Goal: Task Accomplishment & Management: Use online tool/utility

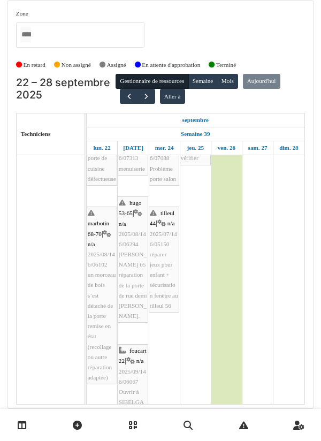
scroll to position [77, 0]
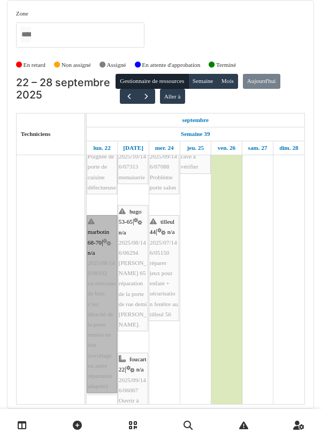
click at [101, 305] on link "marbotin 68-70 | n/a 2025/08/146/06102 un morceau de bois s’est détaché de la p…" at bounding box center [102, 304] width 31 height 178
click at [103, 327] on link "marbotin 68-70 | n/a 2025/08/146/06102 un morceau de bois s’est détaché de la p…" at bounding box center [102, 304] width 31 height 178
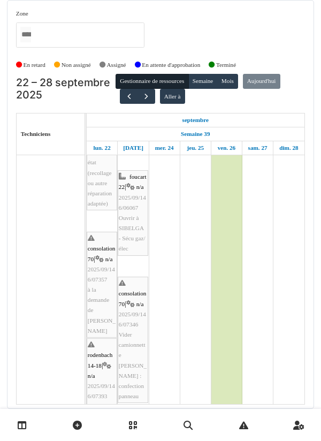
scroll to position [250, 0]
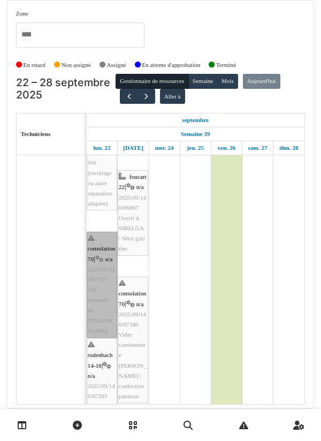
click at [101, 280] on link "consolation 70 | n/a 2025/09/146/07357 à la demande de Jan" at bounding box center [102, 285] width 31 height 106
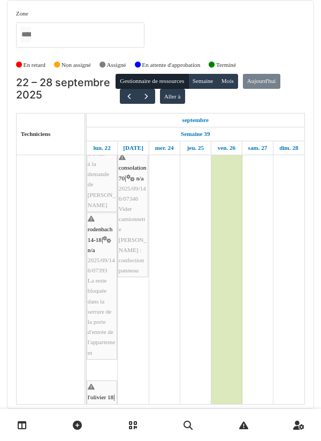
scroll to position [376, 0]
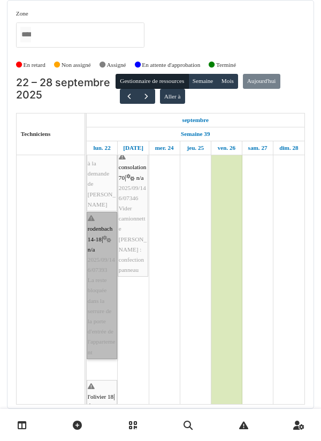
click at [101, 303] on link "rodenbach 14-18 | n/a 2025/09/146/07393 La reste bloquée dans la serrure de la …" at bounding box center [102, 285] width 31 height 147
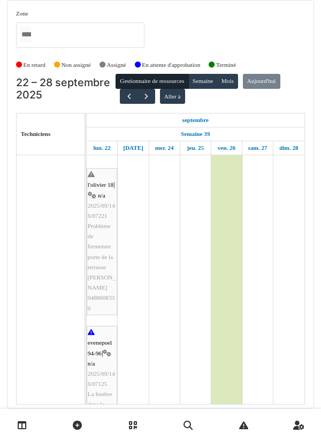
scroll to position [588, 0]
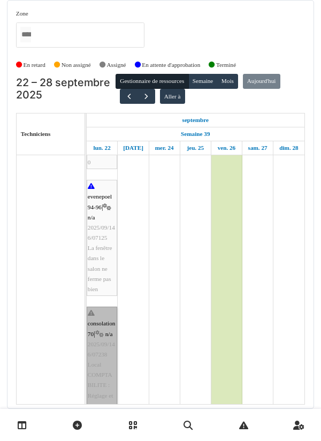
click at [102, 345] on link "consolation 70 | n/a 2025/09/146/07238 Local COMPTABILITE : Réglage et réparati…" at bounding box center [102, 365] width 31 height 116
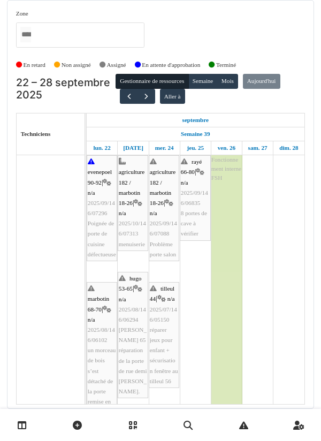
scroll to position [0, 0]
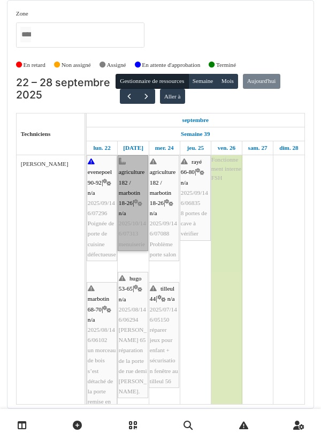
click at [133, 182] on link "agriculture 182 / marbotin 18-26 | n/a 2025/10/146/07313 menuiserie" at bounding box center [133, 203] width 31 height 96
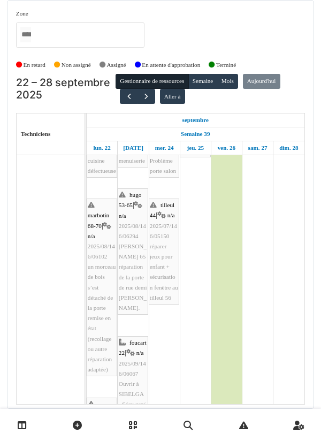
scroll to position [84, 0]
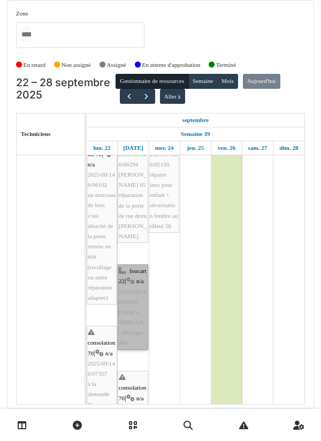
click at [132, 265] on link "foucart 22 | n/a 2025/09/146/06067 Ouvrir à SIBELGA - Sécu gaz/élec" at bounding box center [133, 308] width 31 height 86
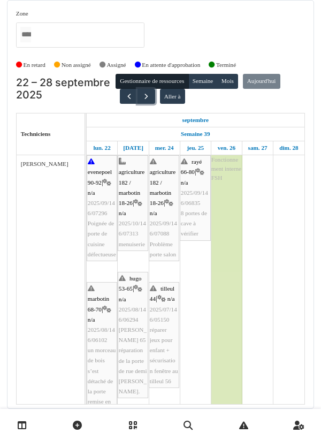
click at [144, 89] on button "button" at bounding box center [147, 97] width 18 height 16
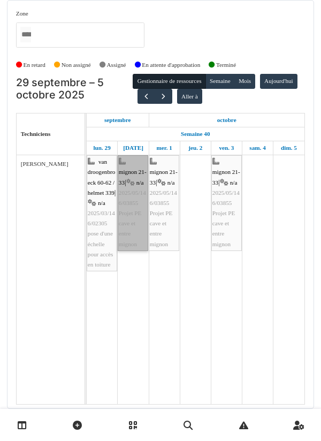
click at [133, 176] on link "mignon 21-33 | n/a 2025/05/146/03855 Projet PE cave et entre mignon" at bounding box center [133, 203] width 31 height 96
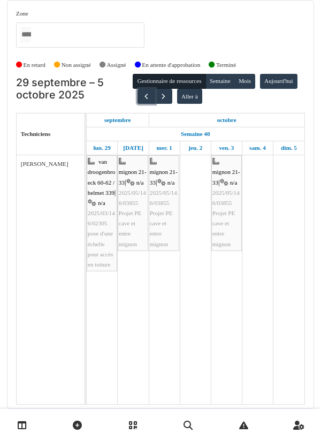
click at [155, 89] on button "button" at bounding box center [147, 97] width 18 height 16
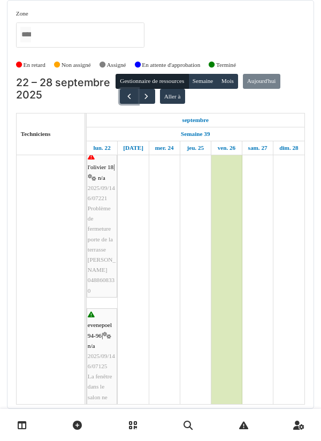
scroll to position [606, 0]
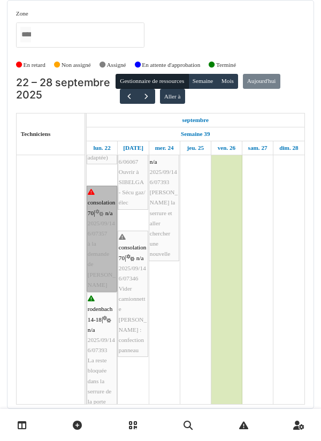
click at [102, 204] on link "consolation 70 | n/a 2025/09/146/07357 à la demande de Jan" at bounding box center [102, 239] width 31 height 106
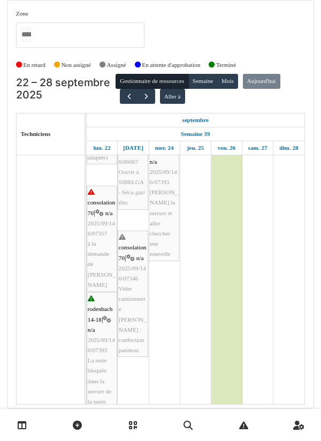
scroll to position [0, 0]
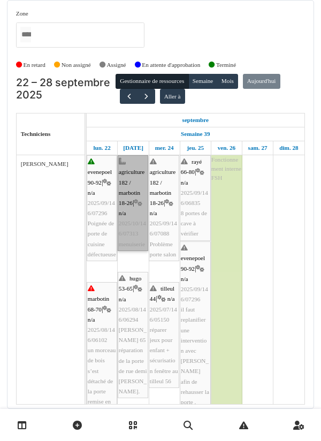
click at [127, 182] on link "agriculture 182 / marbotin 18-26 | n/a 2025/10/146/07313 menuiserie" at bounding box center [133, 203] width 31 height 96
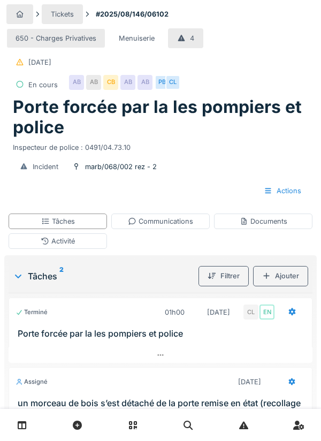
click at [156, 221] on div "Communications" at bounding box center [160, 221] width 65 height 10
click at [262, 226] on div "Documents" at bounding box center [264, 221] width 48 height 10
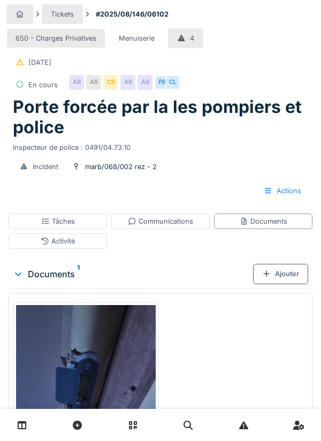
click at [77, 276] on sup "1" at bounding box center [78, 274] width 3 height 13
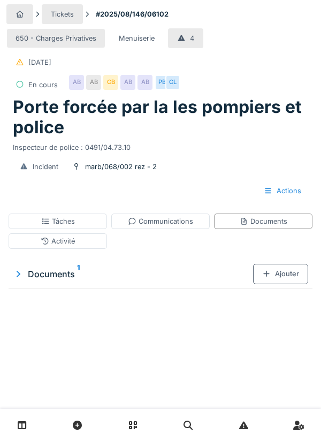
click at [78, 268] on sup "1" at bounding box center [78, 274] width 3 height 13
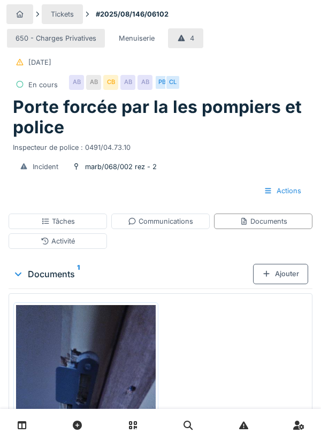
click at [120, 356] on img at bounding box center [86, 398] width 140 height 186
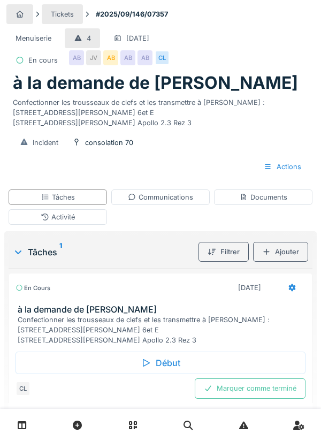
click at [165, 202] on div "Communications" at bounding box center [160, 197] width 65 height 10
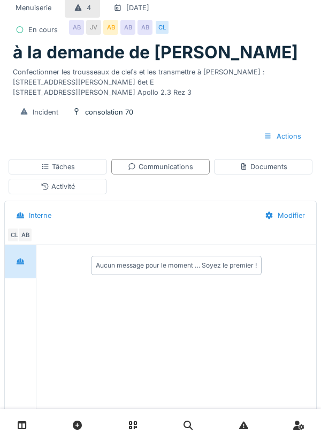
scroll to position [47, 0]
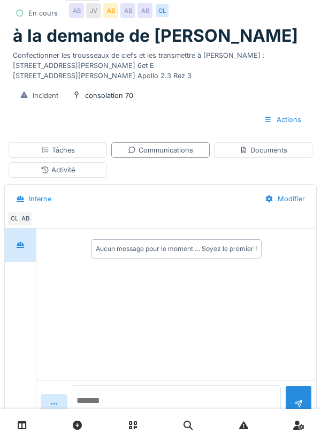
click at [109, 420] on textarea at bounding box center [176, 403] width 209 height 34
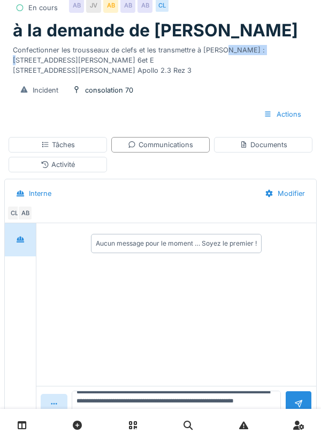
scroll to position [74, 0]
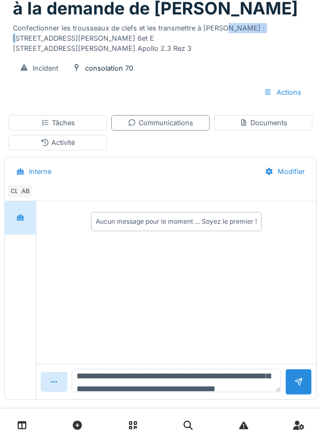
click at [151, 393] on textarea "**********" at bounding box center [176, 381] width 209 height 24
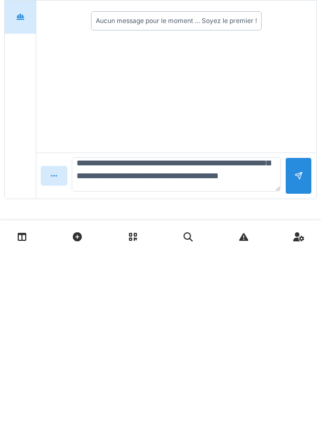
scroll to position [26, 0]
type textarea "**********"
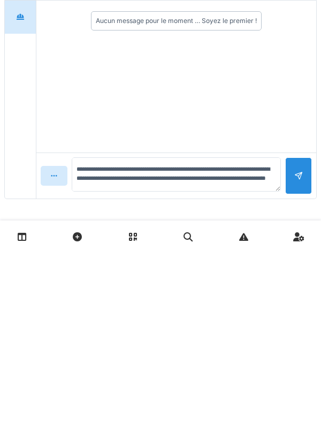
click at [295, 367] on div at bounding box center [299, 364] width 9 height 10
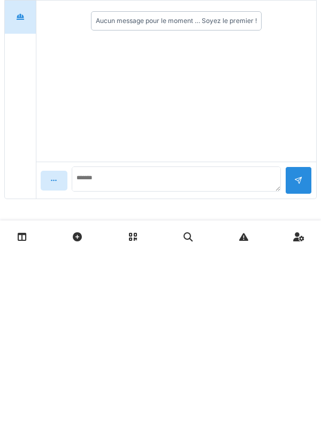
scroll to position [0, 0]
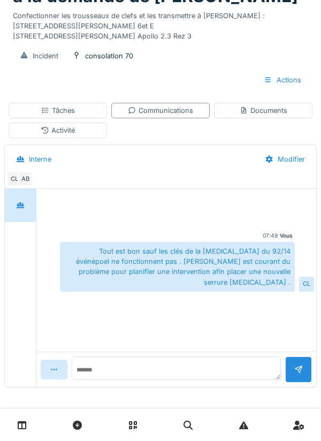
click at [78, 117] on div "Tâches" at bounding box center [58, 111] width 99 height 16
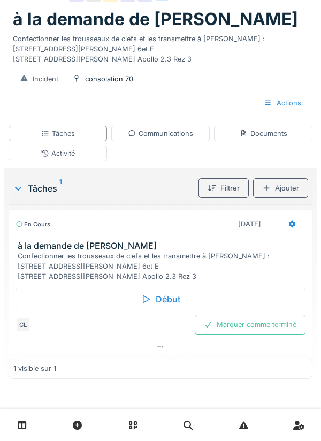
scroll to position [105, 0]
click at [64, 148] on div "Activité" at bounding box center [58, 153] width 34 height 10
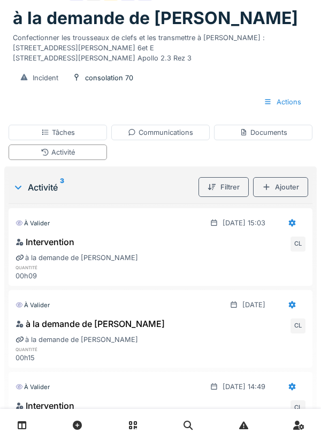
scroll to position [120, 0]
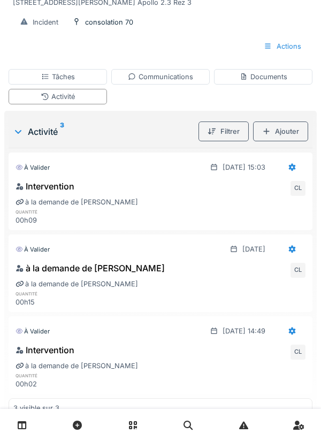
click at [291, 172] on div at bounding box center [292, 167] width 9 height 10
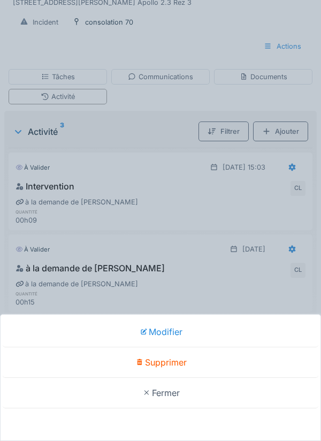
click at [168, 291] on div "Modifier Supprimer Fermer" at bounding box center [160, 220] width 321 height 441
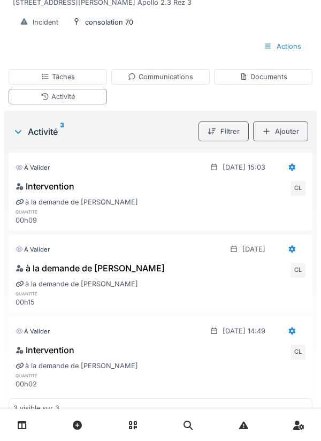
click at [70, 82] on div "Tâches" at bounding box center [58, 77] width 34 height 10
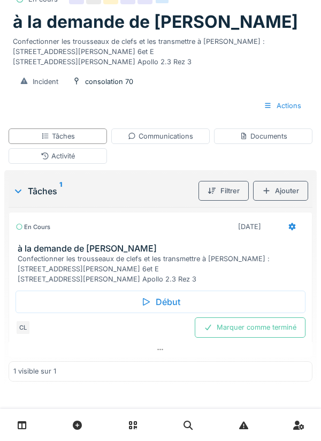
scroll to position [45, 0]
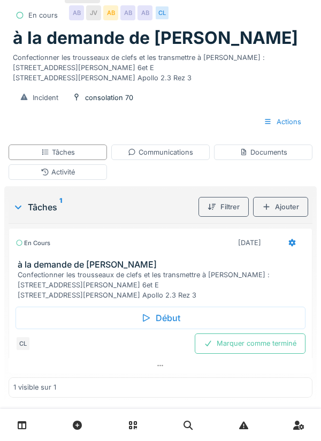
click at [289, 253] on div at bounding box center [292, 243] width 27 height 20
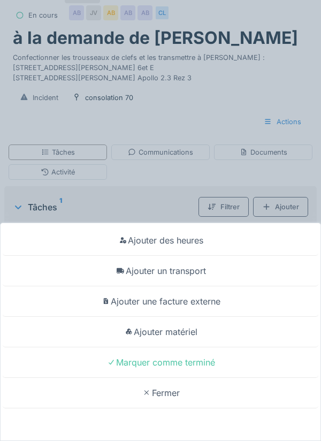
click at [194, 286] on div "Ajouter un transport" at bounding box center [161, 271] width 316 height 31
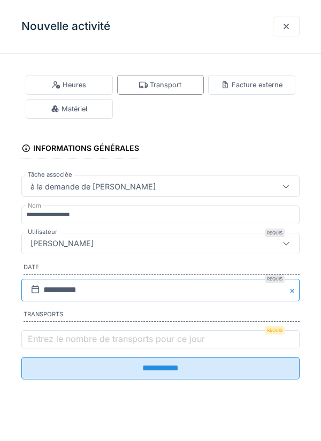
click at [46, 292] on input "**********" at bounding box center [160, 290] width 278 height 22
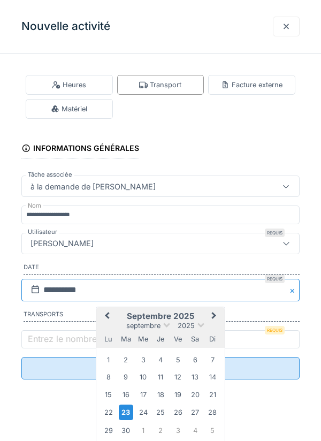
scroll to position [62, 0]
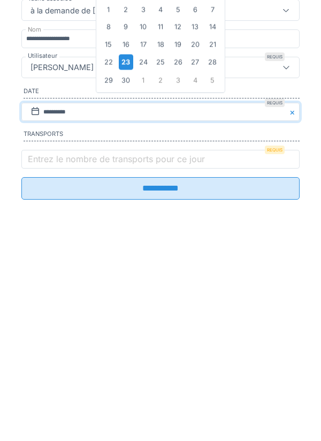
click at [109, 246] on div "22" at bounding box center [108, 238] width 14 height 14
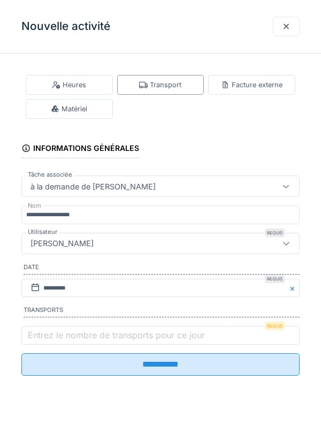
click at [71, 342] on label "Entrez le nombre de transports pour ce jour" at bounding box center [117, 335] width 182 height 13
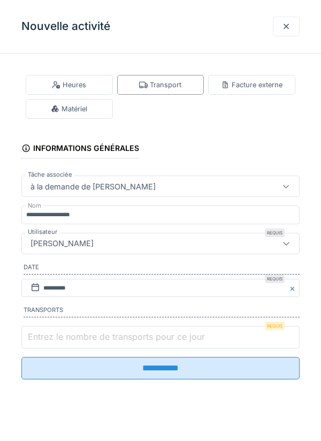
click at [71, 343] on input "Entrez le nombre de transports pour ce jour" at bounding box center [160, 337] width 278 height 22
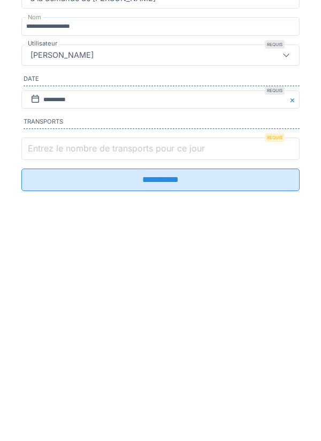
scroll to position [26, 0]
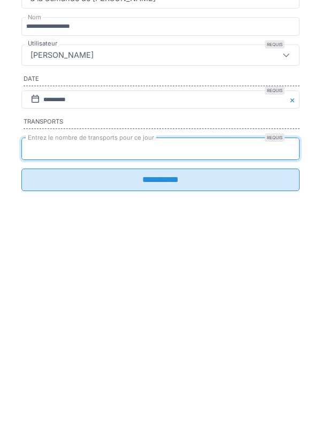
type input "*"
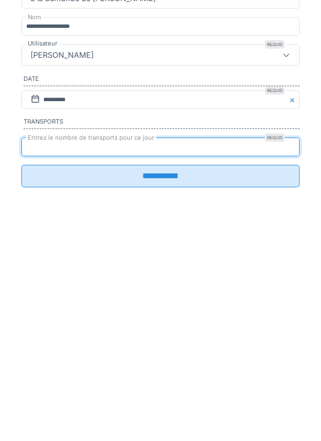
click at [168, 373] on input "**********" at bounding box center [160, 364] width 278 height 22
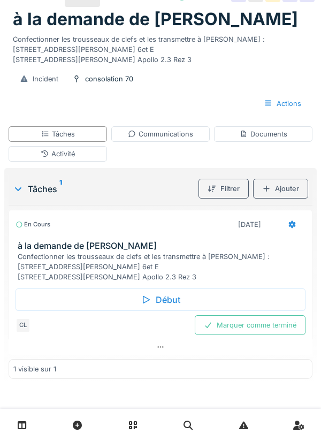
scroll to position [0, 0]
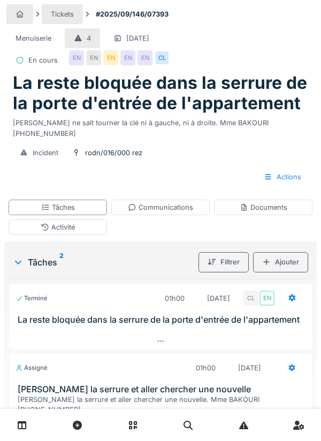
click at [70, 222] on div "Activité" at bounding box center [58, 227] width 34 height 10
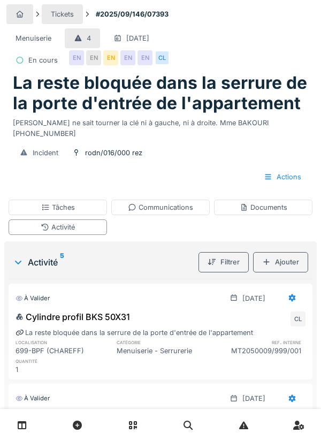
click at [157, 202] on div "Communications" at bounding box center [160, 207] width 65 height 10
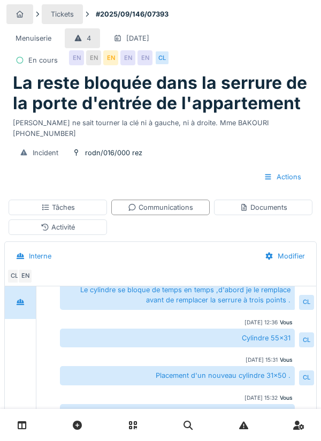
scroll to position [85, 0]
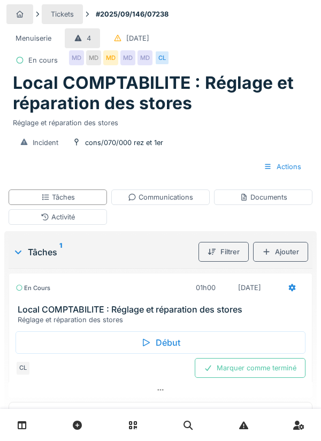
click at [158, 199] on div "Communications" at bounding box center [160, 197] width 65 height 10
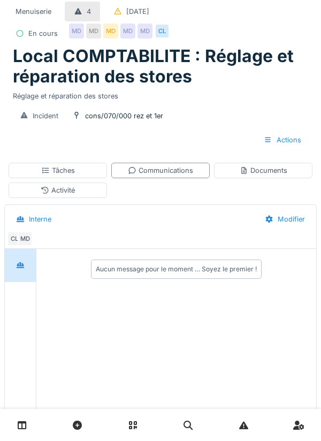
scroll to position [29, 0]
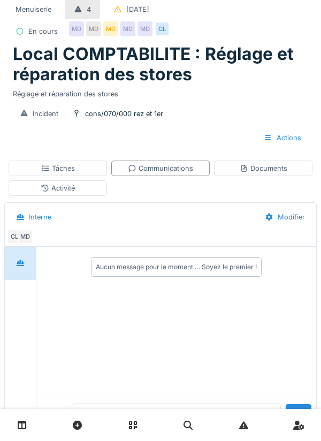
click at [104, 438] on textarea at bounding box center [176, 421] width 209 height 34
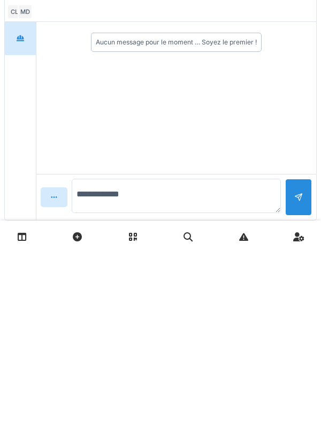
scroll to position [87, 0]
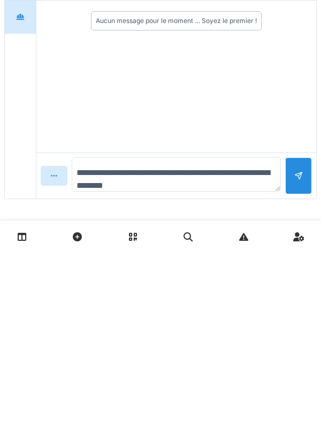
type textarea "**********"
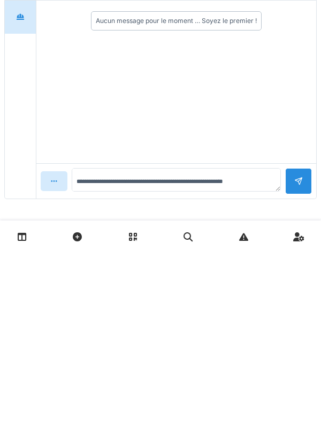
click at [300, 366] on div at bounding box center [299, 370] width 9 height 10
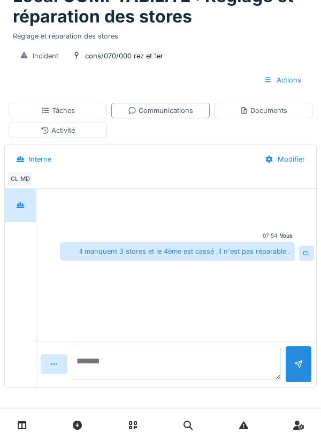
click at [104, 372] on textarea at bounding box center [176, 363] width 209 height 34
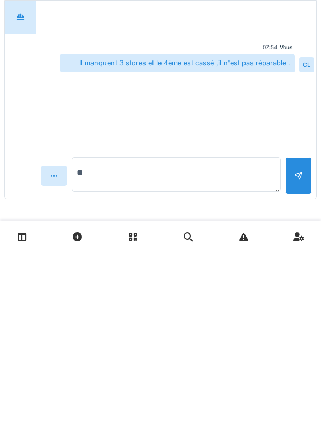
type textarea "*"
click at [202, 298] on div "Vous 07:54 Il manquent 3 stores et le 4ème est cassé ,il n'est pas réparable . …" at bounding box center [176, 270] width 280 height 163
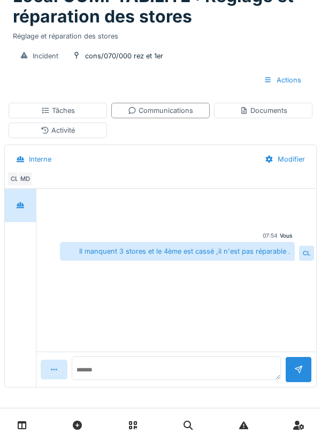
click at [64, 116] on div "Tâches" at bounding box center [58, 111] width 99 height 16
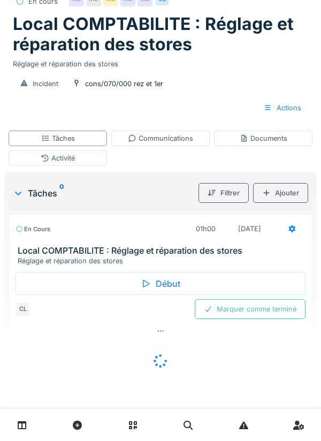
scroll to position [43, 0]
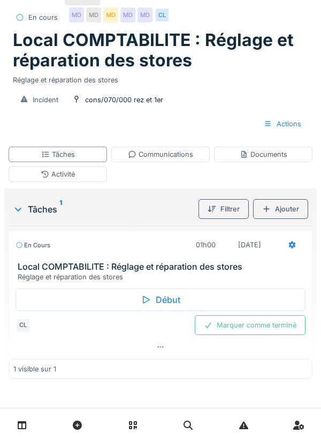
click at [265, 327] on div "Marquer comme terminé" at bounding box center [250, 325] width 111 height 20
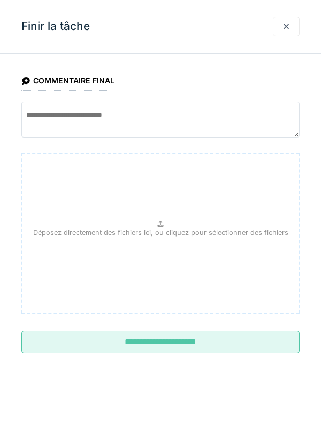
click at [178, 345] on input "**********" at bounding box center [160, 342] width 278 height 22
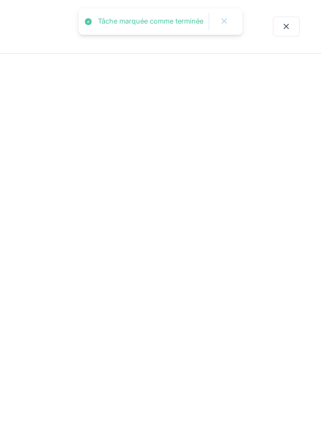
scroll to position [10, 0]
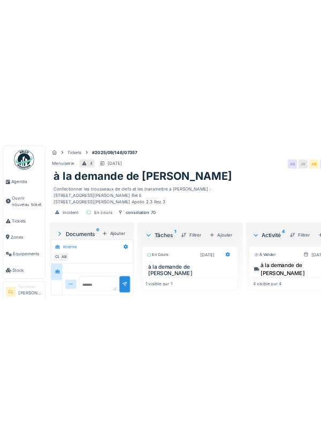
scroll to position [148, 0]
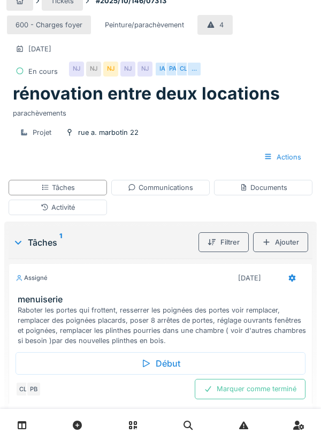
scroll to position [16, 0]
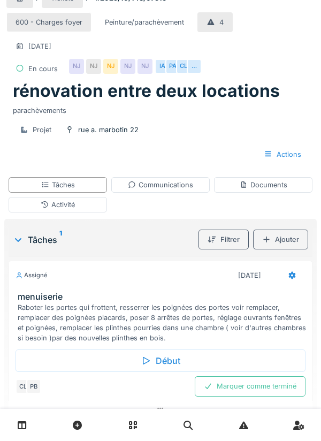
click at [291, 276] on icon at bounding box center [292, 275] width 7 height 7
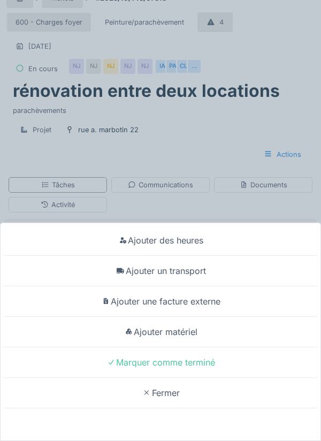
click at [187, 348] on div "Ajouter matériel" at bounding box center [161, 332] width 316 height 31
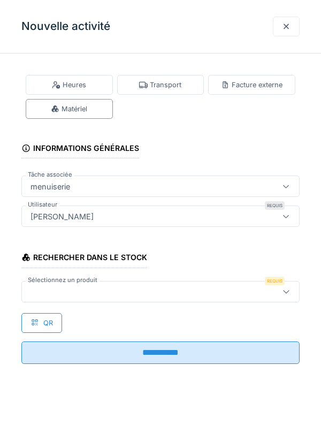
click at [79, 291] on div at bounding box center [142, 292] width 233 height 12
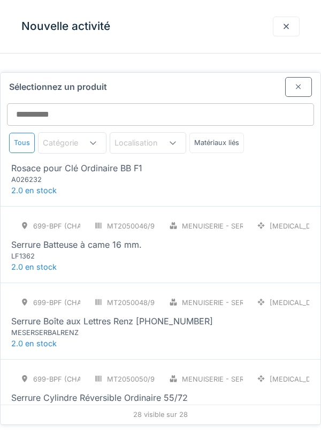
scroll to position [1489, 0]
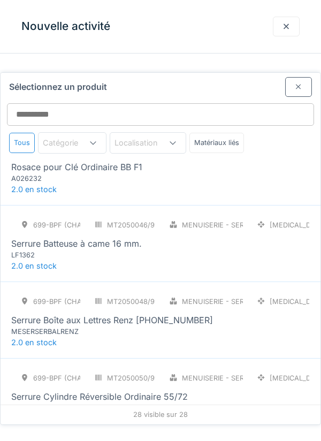
click at [305, 77] on div at bounding box center [298, 87] width 27 height 20
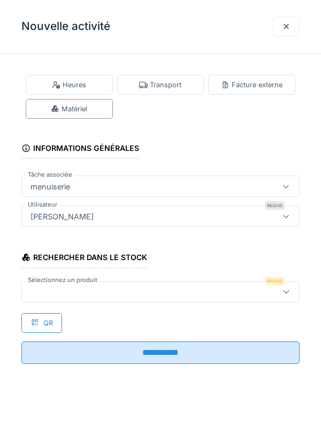
click at [170, 441] on div "**********" at bounding box center [160, 220] width 321 height 441
